Goal: Task Accomplishment & Management: Complete application form

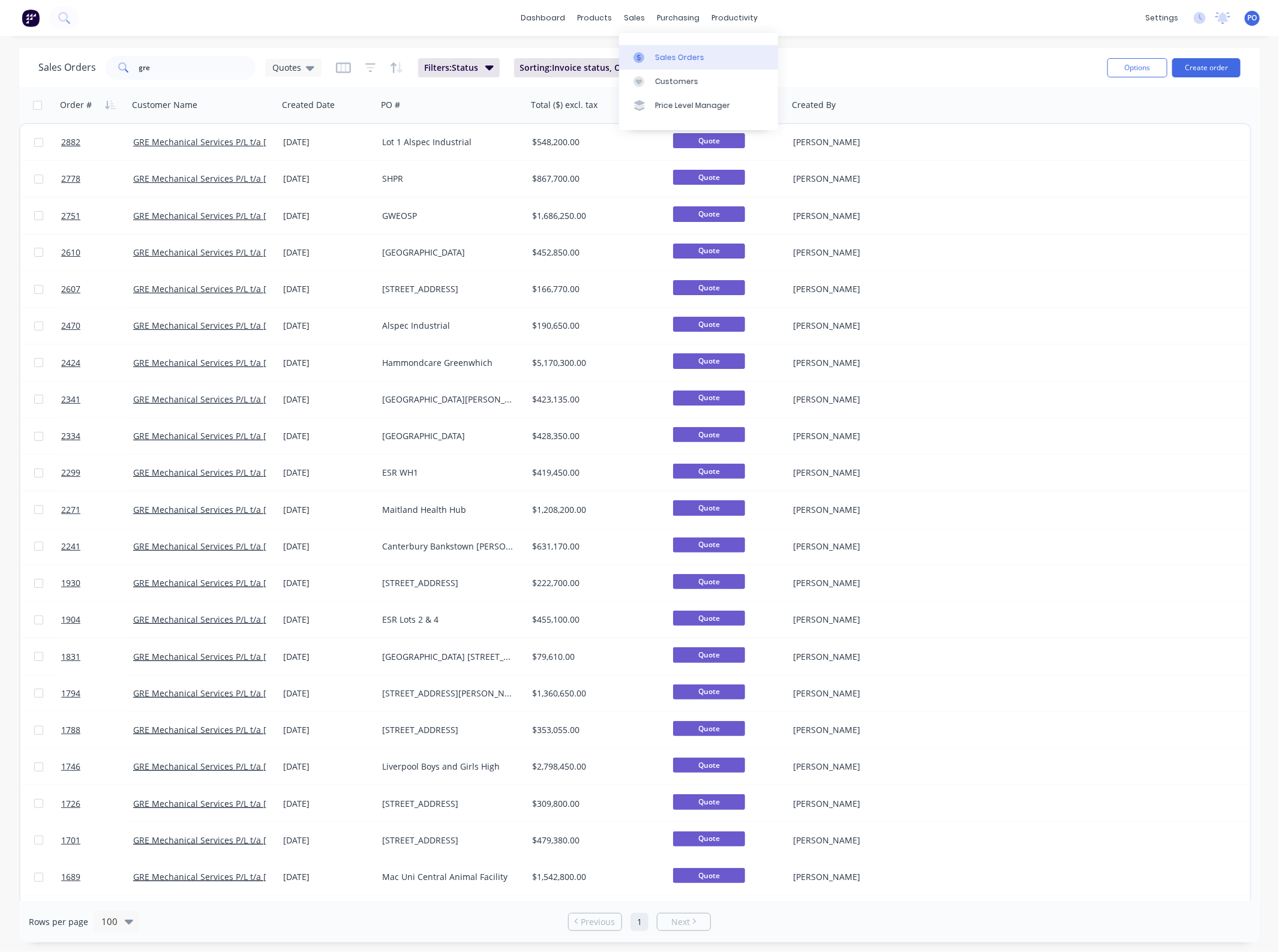
click at [684, 48] on link "Sales Orders" at bounding box center [698, 57] width 159 height 24
click at [679, 55] on div "Sales Orders" at bounding box center [680, 58] width 49 height 11
click at [1250, 66] on div "Sales Orders gre Quotes Filters: Status Sorting: Invoice status, Order # Reset …" at bounding box center [639, 68] width 1241 height 39
click at [1228, 66] on button "Create order" at bounding box center [1206, 68] width 68 height 19
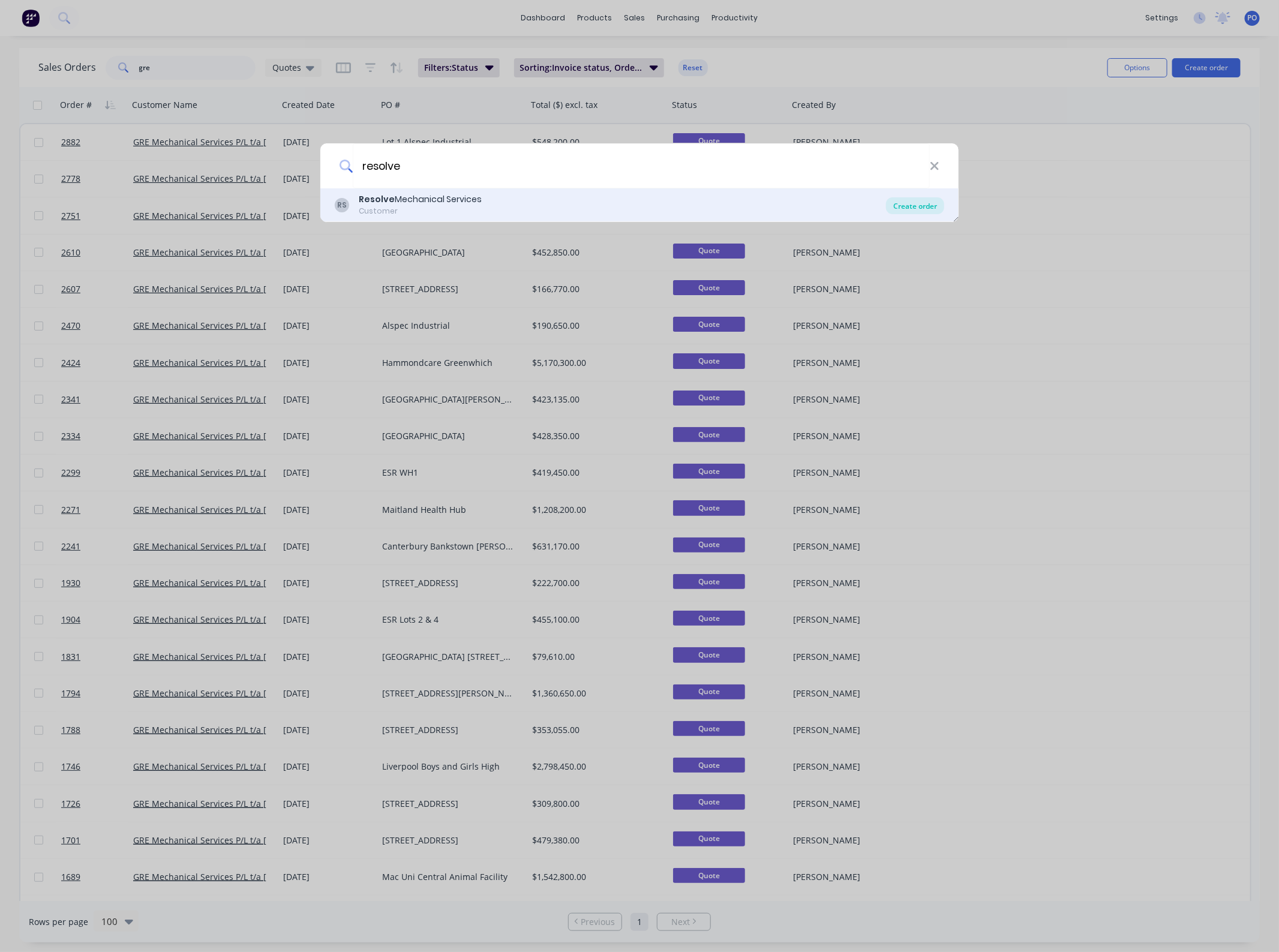
type input "resolve"
click at [909, 210] on div "Create order" at bounding box center [916, 205] width 58 height 16
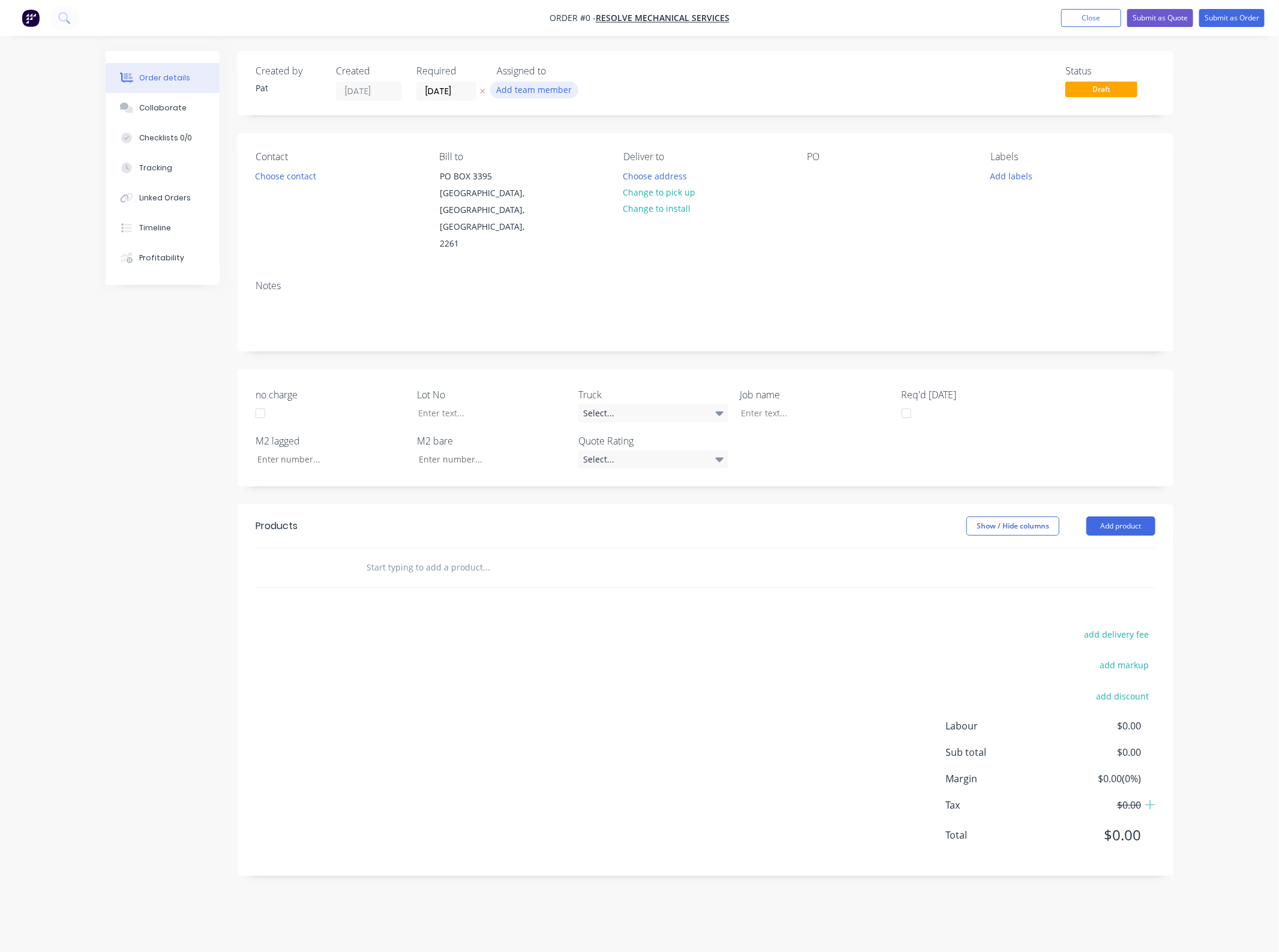
click at [525, 85] on button "Add team member" at bounding box center [534, 89] width 89 height 16
click at [546, 156] on div "[PERSON_NAME] (You)" at bounding box center [593, 157] width 120 height 13
click at [280, 172] on div "Order details Collaborate Checklists 0/0 Tracking Linked Orders Timeline Profit…" at bounding box center [640, 472] width 1092 height 842
click at [280, 172] on button "Choose contact" at bounding box center [286, 175] width 74 height 16
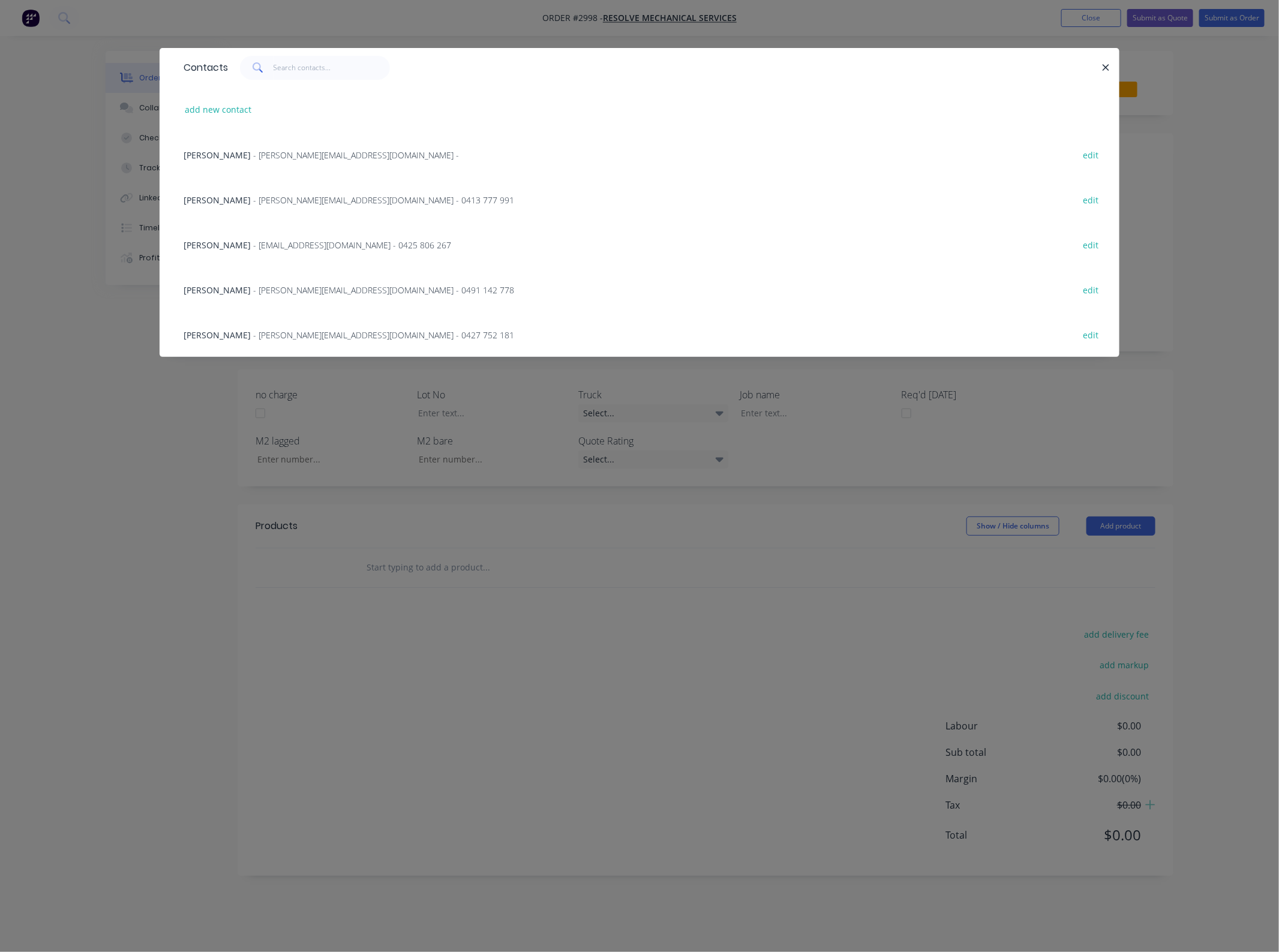
click at [249, 191] on div "Nathan Gale - [EMAIL_ADDRESS][DOMAIN_NAME] - 0413 777 991 edit" at bounding box center [640, 199] width 924 height 45
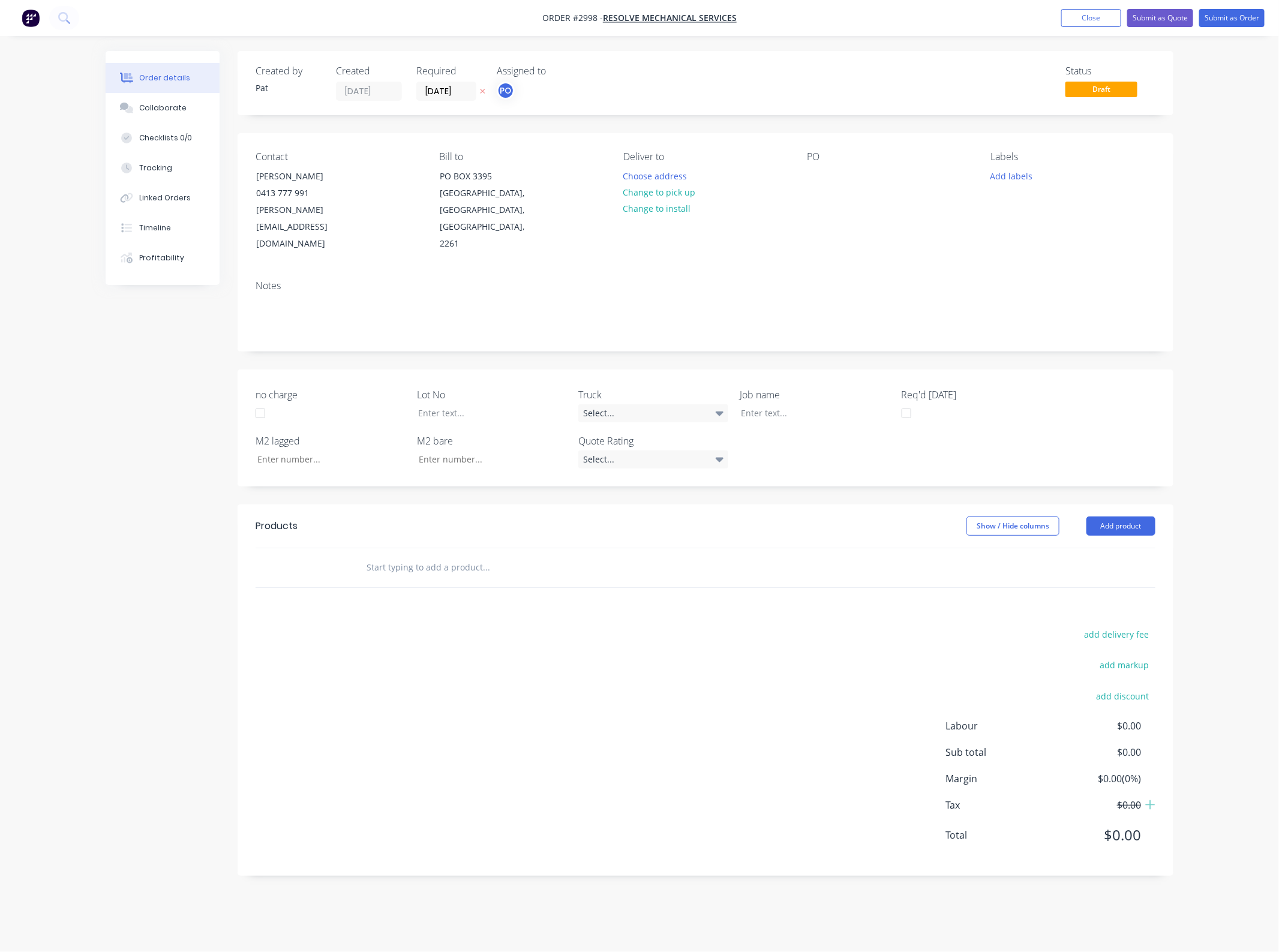
click at [774, 174] on div "Deliver to Choose address Change to pick up Change to install" at bounding box center [706, 202] width 164 height 101
click at [818, 175] on div at bounding box center [816, 175] width 19 height 17
click at [821, 176] on div at bounding box center [816, 175] width 19 height 17
click at [1133, 517] on button "Add product" at bounding box center [1121, 526] width 69 height 19
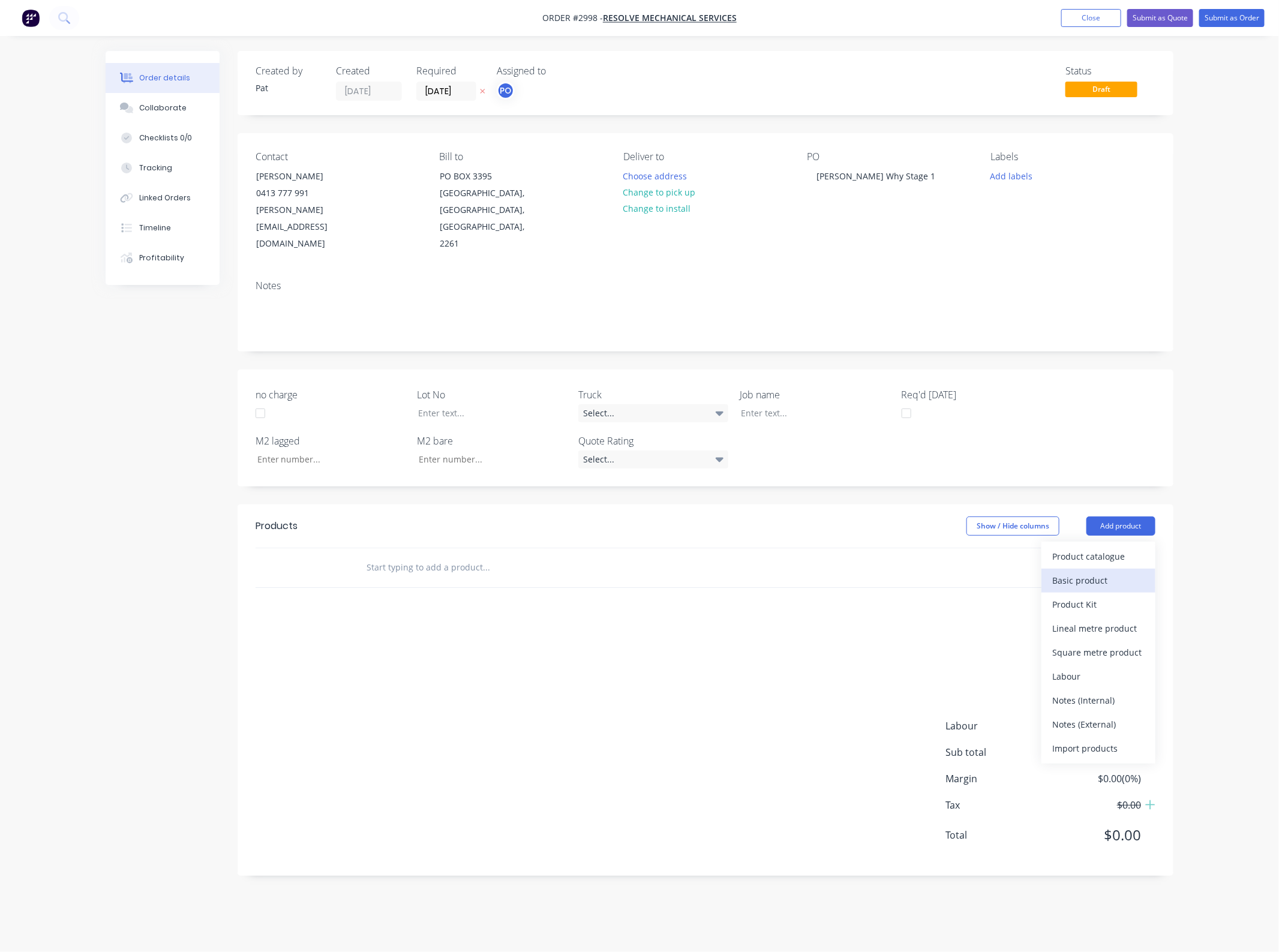
click at [1137, 571] on div "Basic product" at bounding box center [1098, 580] width 92 height 17
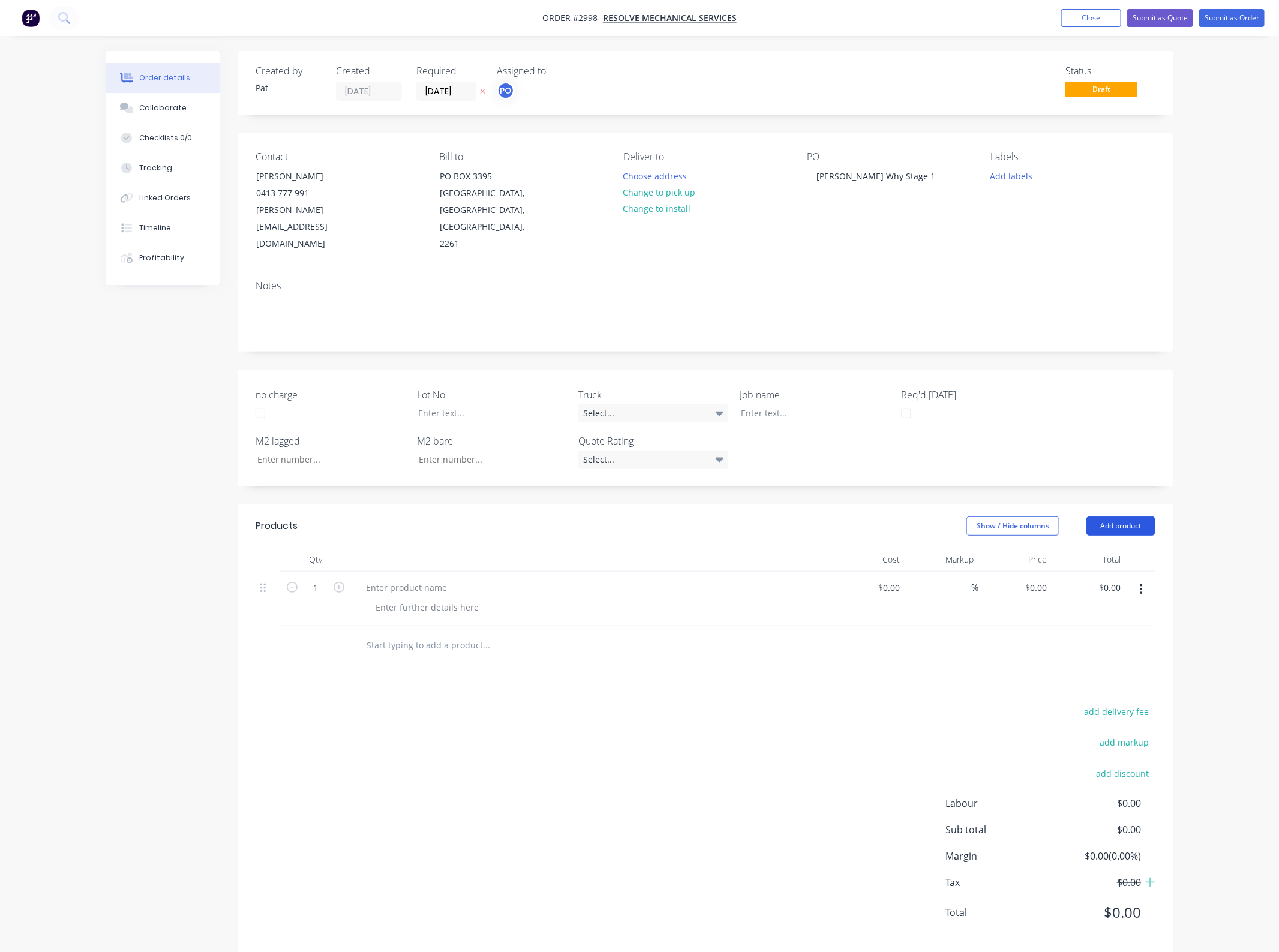
click at [1131, 517] on button "Add product" at bounding box center [1121, 526] width 69 height 19
click at [1121, 571] on div "Basic product" at bounding box center [1098, 580] width 92 height 17
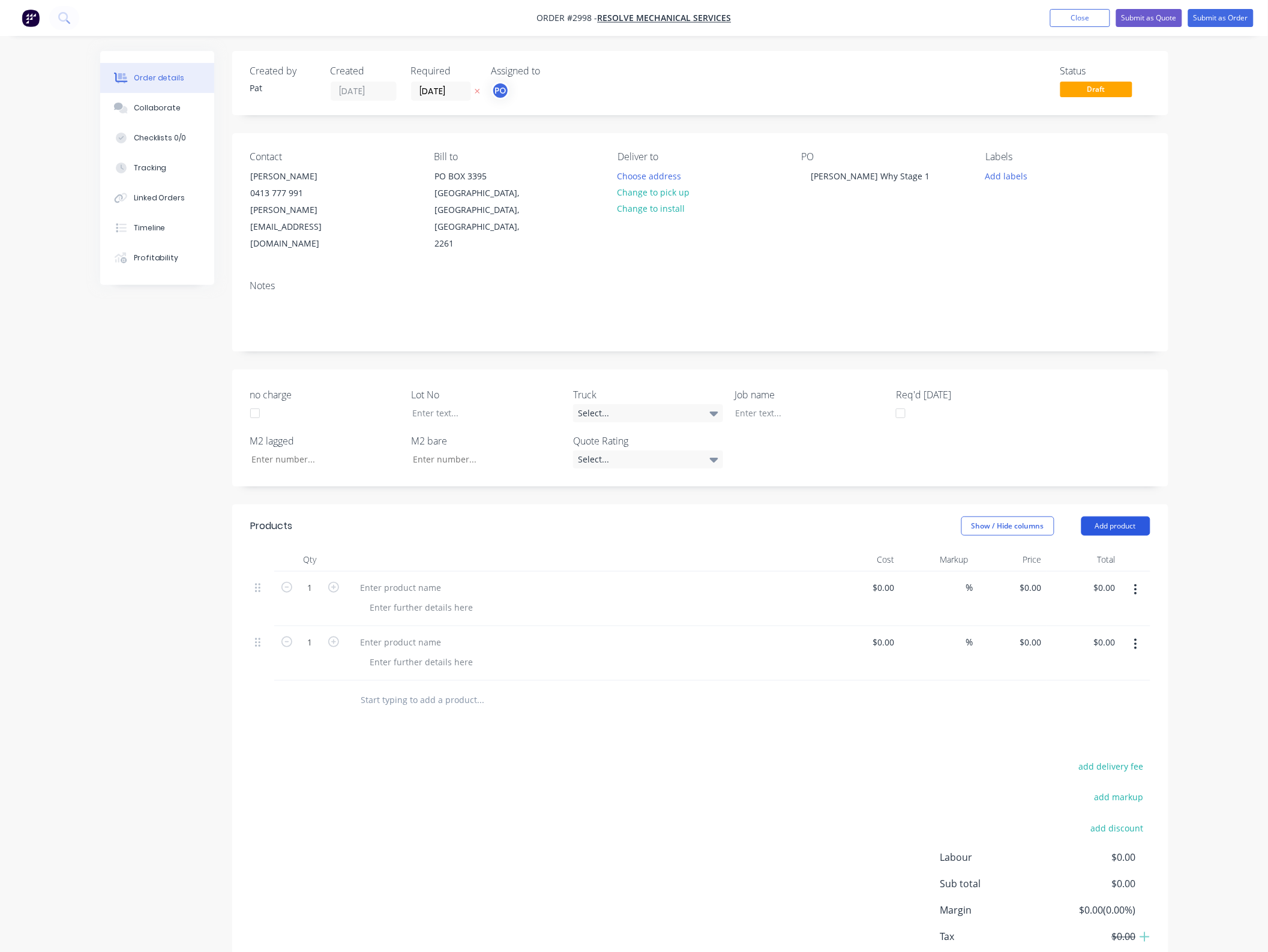
click at [1117, 517] on button "Add product" at bounding box center [1116, 526] width 69 height 19
click at [1104, 713] on button "Notes (External)" at bounding box center [1093, 725] width 114 height 24
click at [1113, 517] on button "Add product" at bounding box center [1116, 526] width 69 height 19
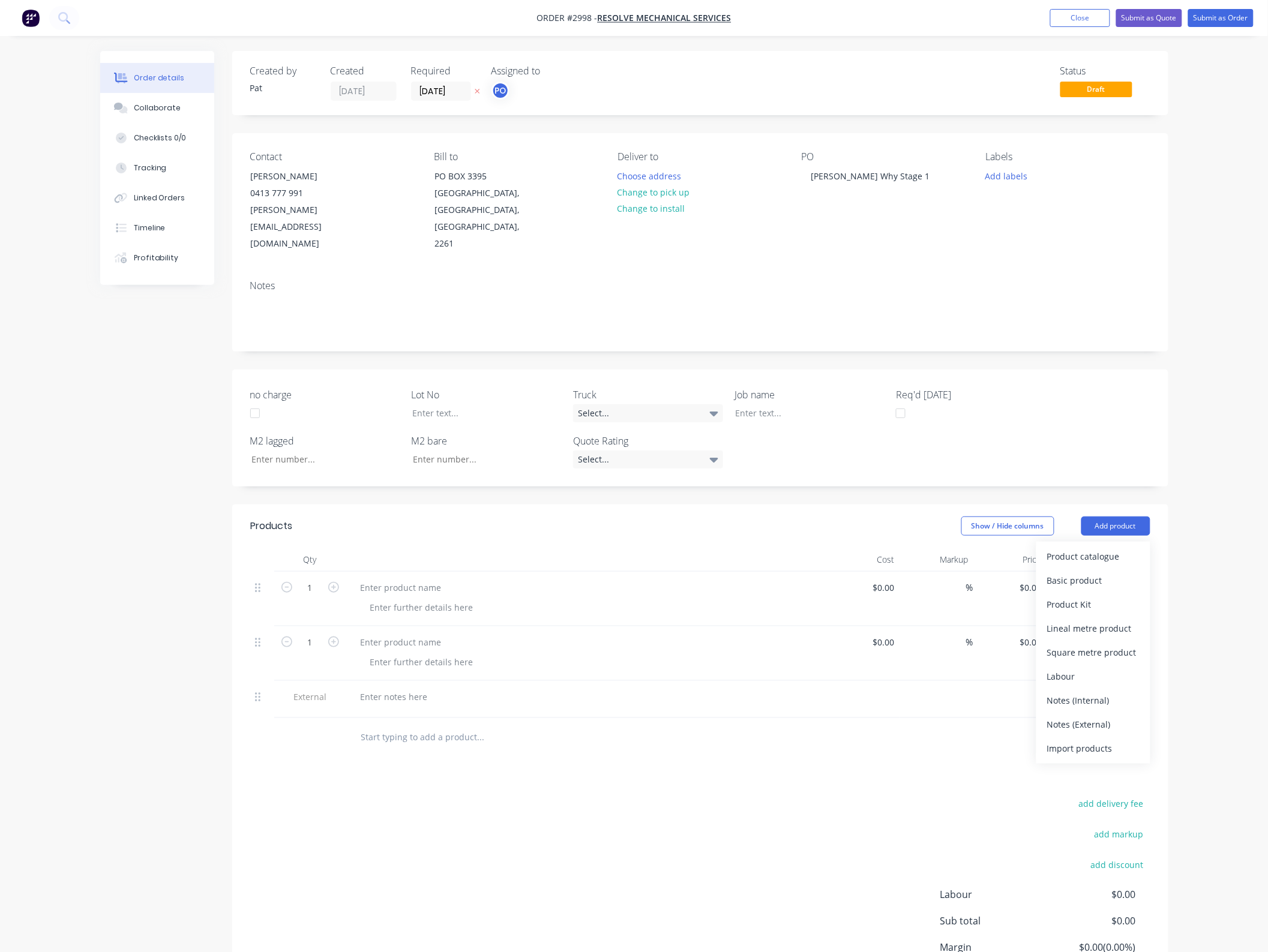
drag, startPoint x: 1106, startPoint y: 688, endPoint x: 1102, endPoint y: 657, distance: 31.3
click at [1106, 716] on div "Notes (External)" at bounding box center [1093, 724] width 92 height 17
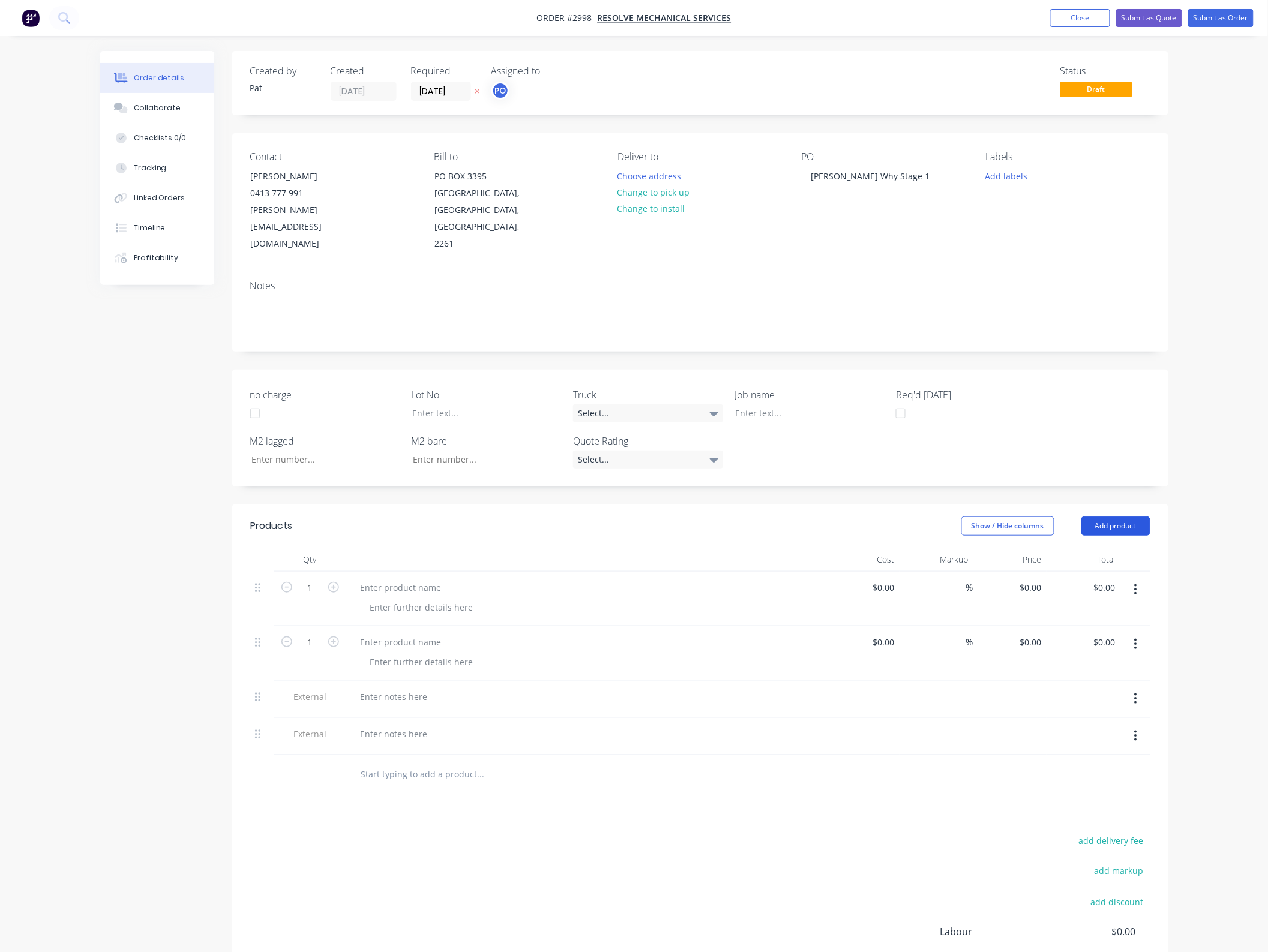
click at [1108, 517] on button "Add product" at bounding box center [1116, 526] width 69 height 19
click at [1098, 716] on div "Notes (External)" at bounding box center [1093, 724] width 92 height 17
click at [412, 579] on div at bounding box center [401, 587] width 100 height 17
click at [397, 633] on div at bounding box center [401, 642] width 100 height 17
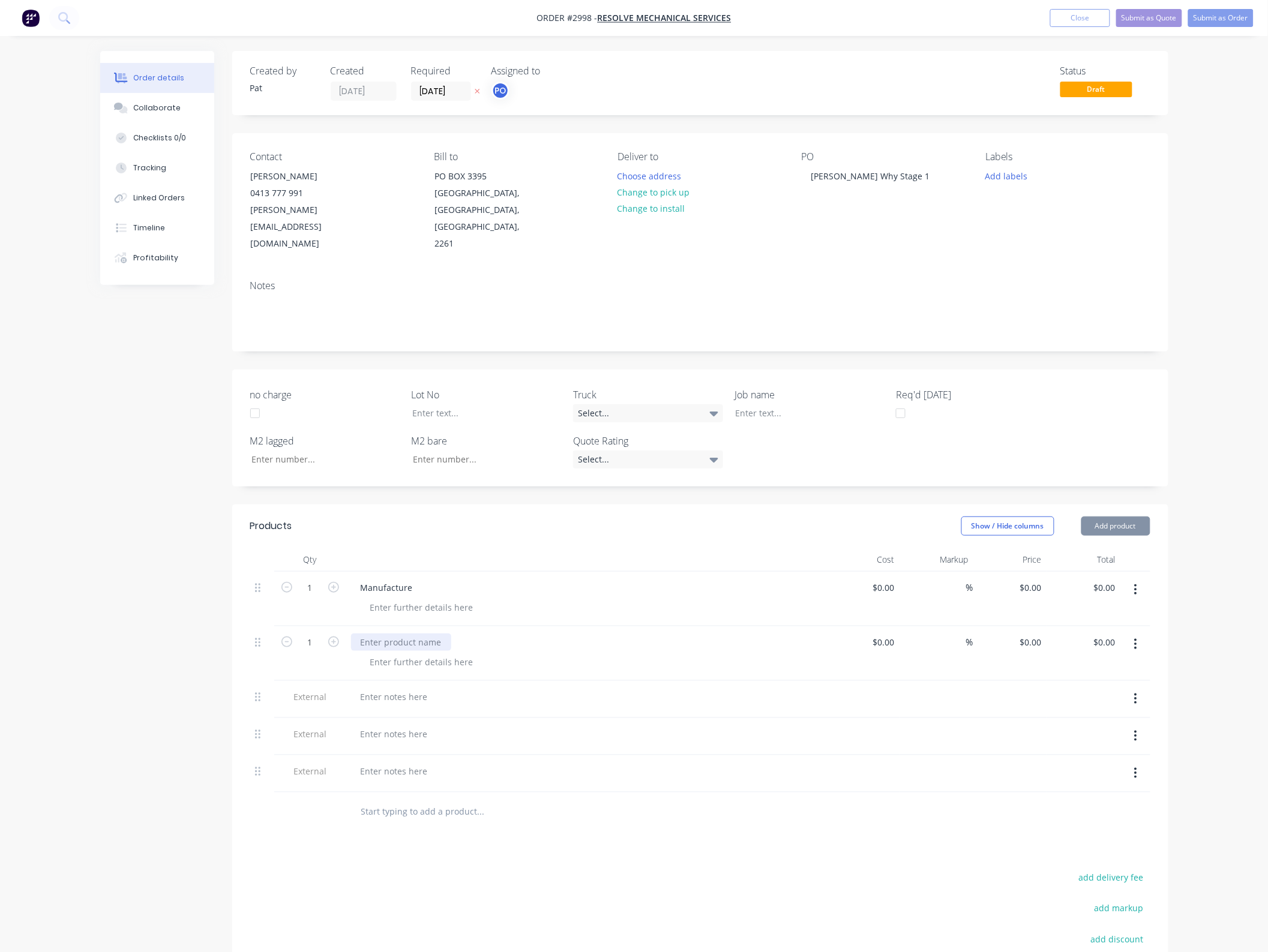
click at [397, 633] on div at bounding box center [401, 642] width 100 height 17
click at [392, 688] on div at bounding box center [393, 696] width 87 height 17
click at [406, 738] on div at bounding box center [393, 746] width 87 height 17
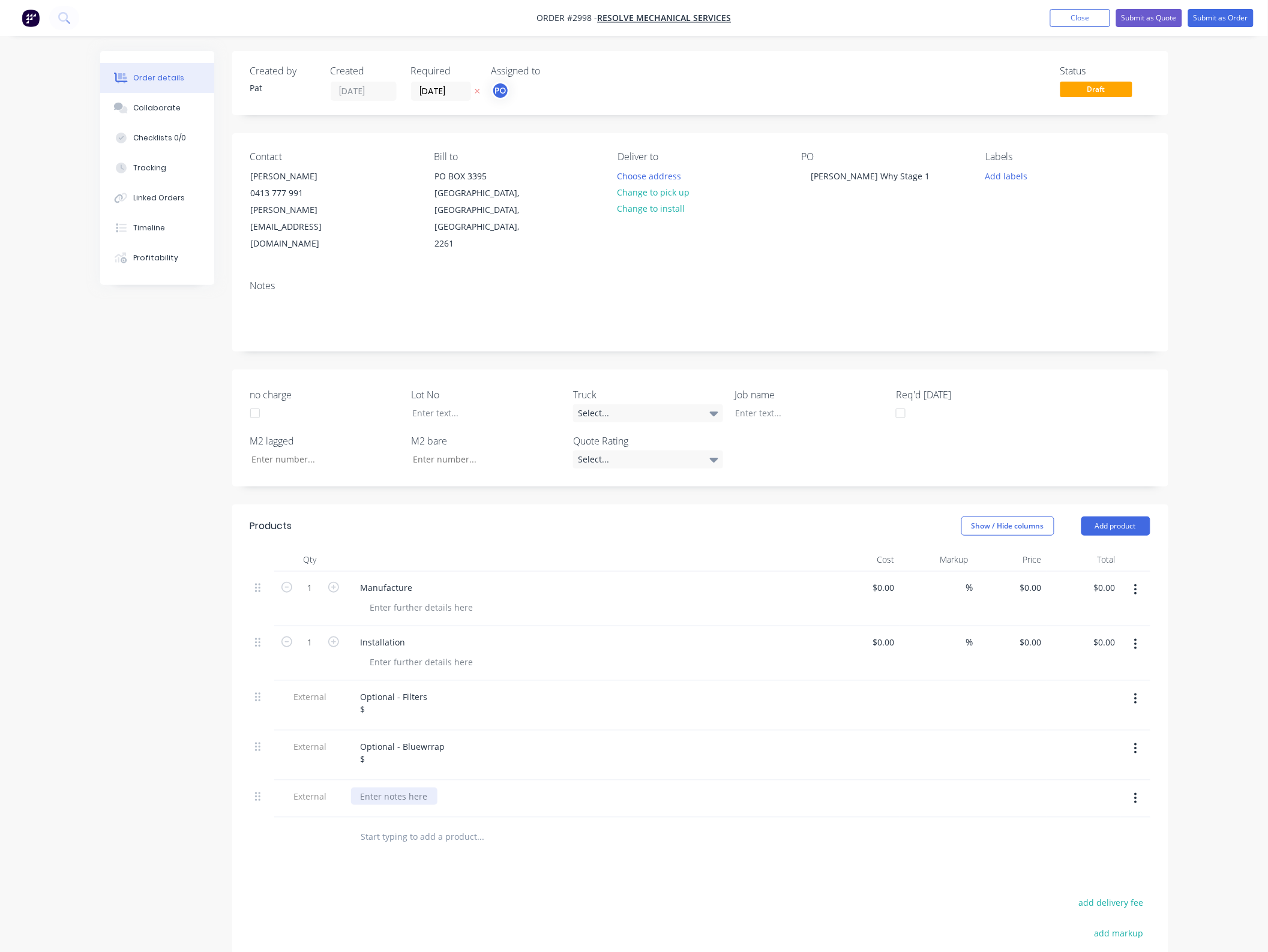
click at [421, 788] on div at bounding box center [393, 796] width 87 height 17
click at [424, 738] on div "Optional - Bluewrrap $" at bounding box center [403, 752] width 104 height 30
click at [421, 788] on div at bounding box center [393, 796] width 87 height 17
click at [396, 785] on div "Optional - Flexible duct $" at bounding box center [586, 805] width 480 height 50
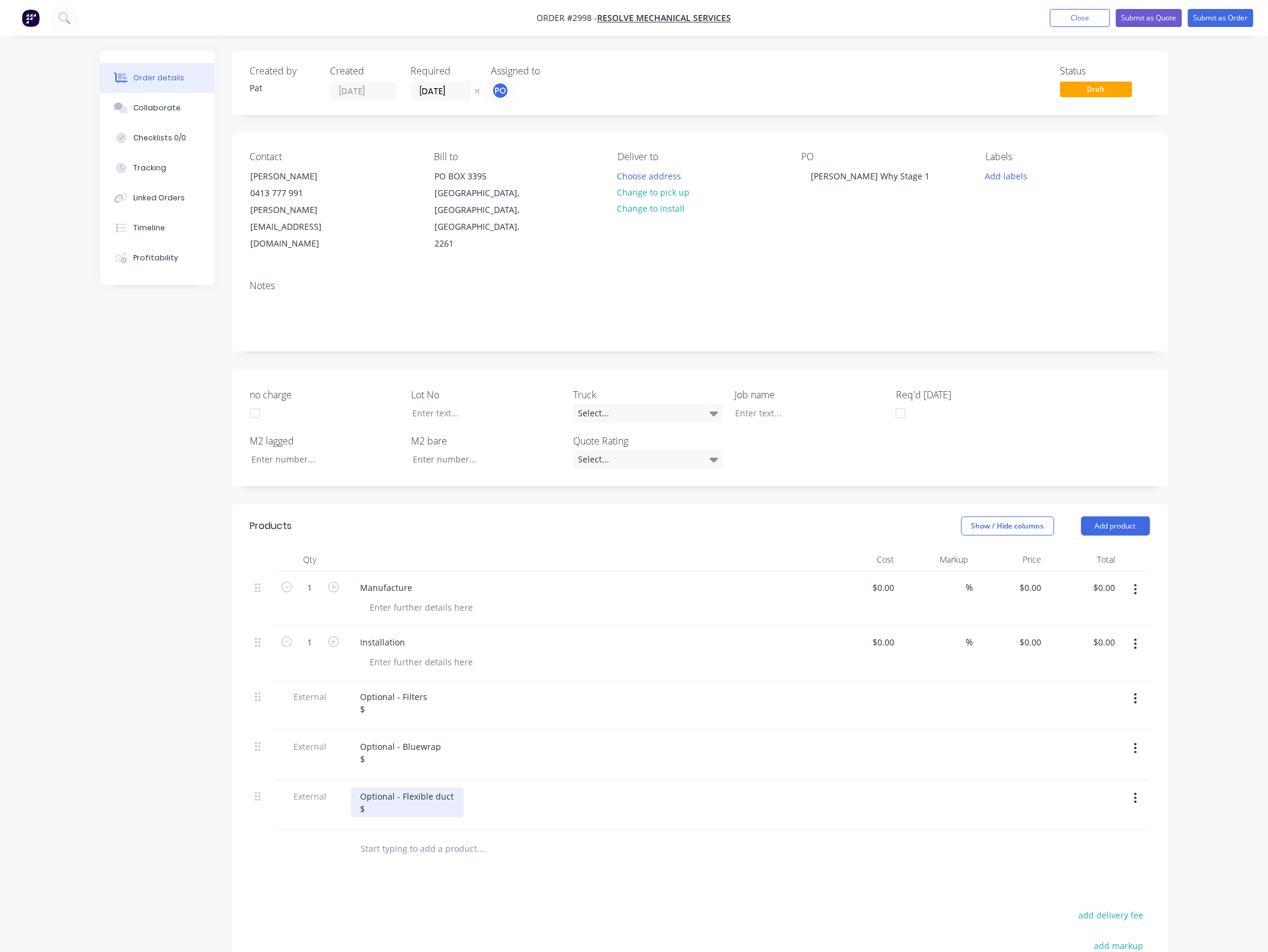
click at [399, 788] on div "Optional - Flexible duct $" at bounding box center [407, 802] width 113 height 30
